Goal: Check status: Check status

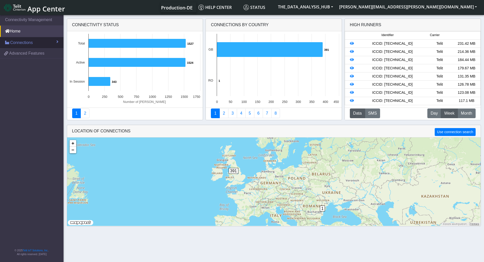
click at [37, 43] on link "Connections" at bounding box center [31, 42] width 63 height 11
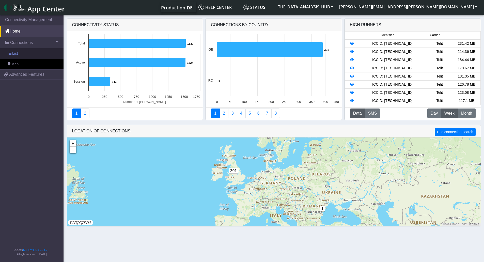
click at [15, 54] on span "List" at bounding box center [15, 54] width 6 height 6
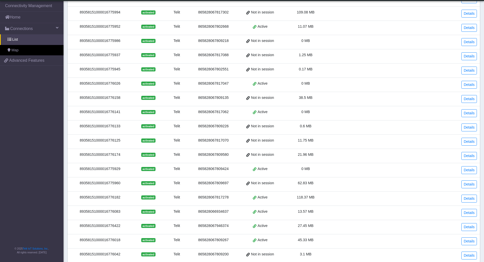
scroll to position [99, 0]
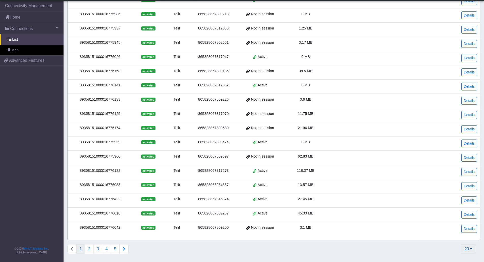
click at [469, 249] on button "20" at bounding box center [468, 249] width 14 height 10
click at [456, 213] on button "200" at bounding box center [454, 213] width 40 height 8
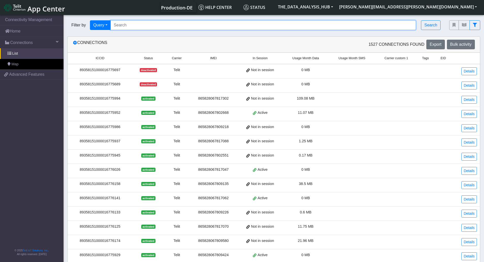
click at [223, 25] on input "Search..." at bounding box center [262, 25] width 305 height 10
paste input "89033024103602593200000017451881"
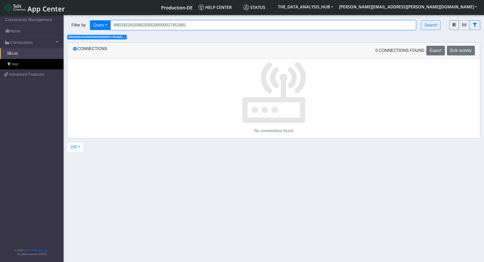
drag, startPoint x: 202, startPoint y: 25, endPoint x: 89, endPoint y: 25, distance: 113.0
click at [89, 25] on div "Filter by Query Query Not connected Country Operator 89033024103602593200000017…" at bounding box center [254, 25] width 374 height 10
paste input "358151000008349253"
type input "89358151000008349253"
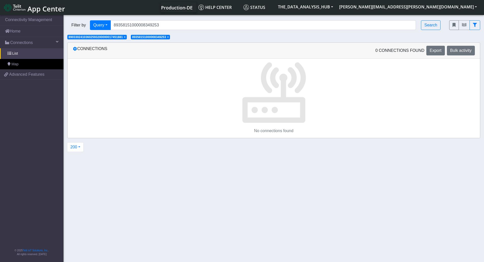
click at [125, 38] on span "×" at bounding box center [125, 37] width 2 height 4
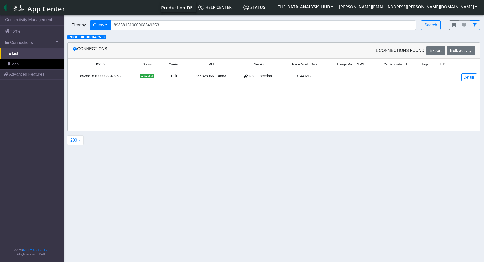
click at [114, 75] on div "89358151000008349253" at bounding box center [100, 76] width 59 height 6
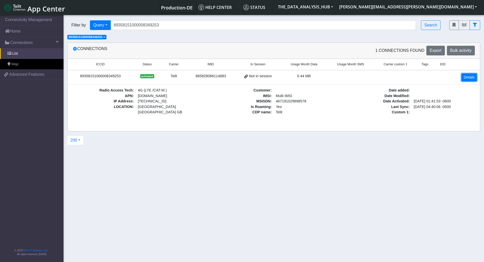
click at [471, 79] on link "Details" at bounding box center [468, 77] width 15 height 8
